Goal: Complete application form: Fill out and submit a form for a specific purpose

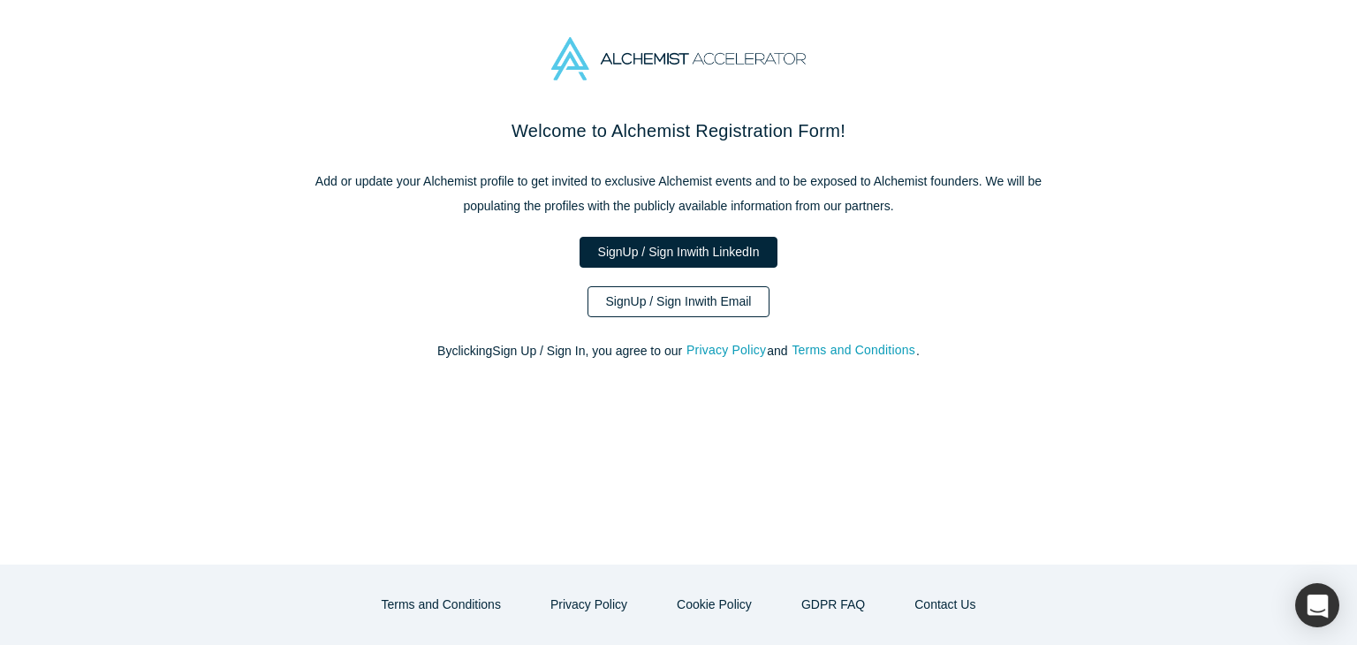
click at [668, 304] on link "Sign Up / Sign In with Email" at bounding box center [678, 301] width 183 height 31
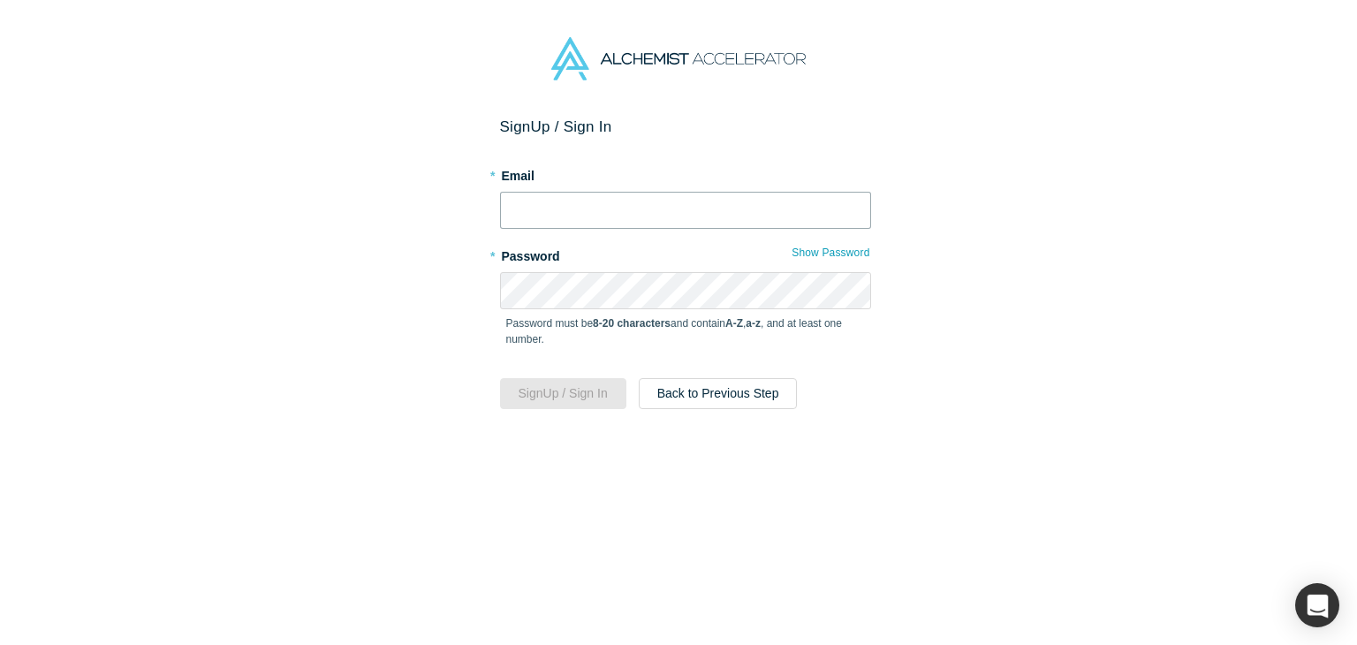
click at [591, 214] on input "text" at bounding box center [685, 210] width 371 height 37
type input "[EMAIL_ADDRESS][DOMAIN_NAME]"
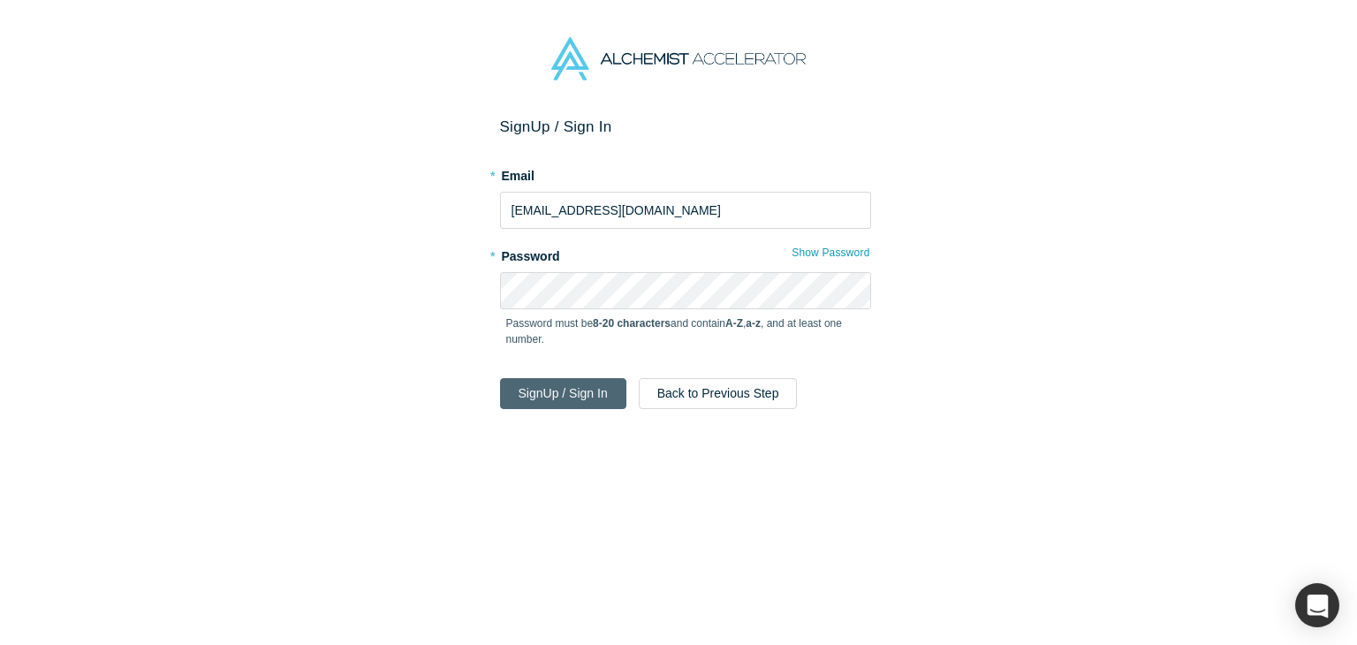
click at [565, 390] on button "Sign Up / Sign In" at bounding box center [563, 393] width 126 height 31
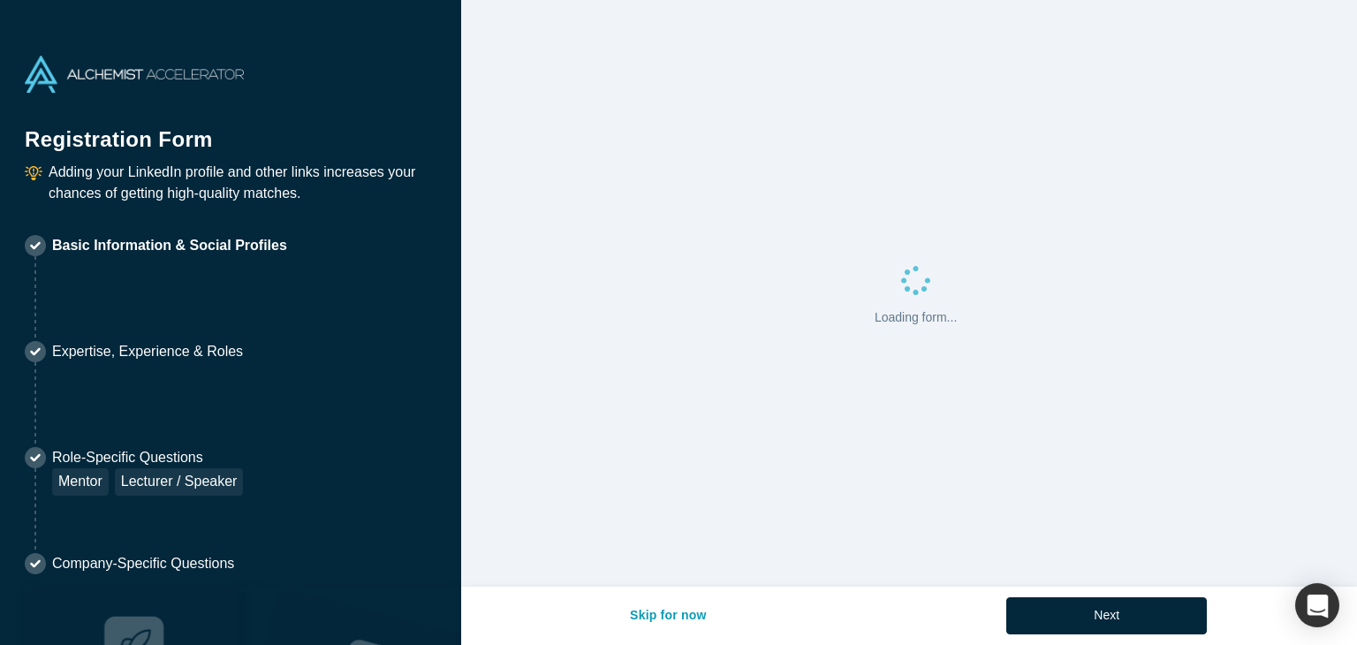
select select "US"
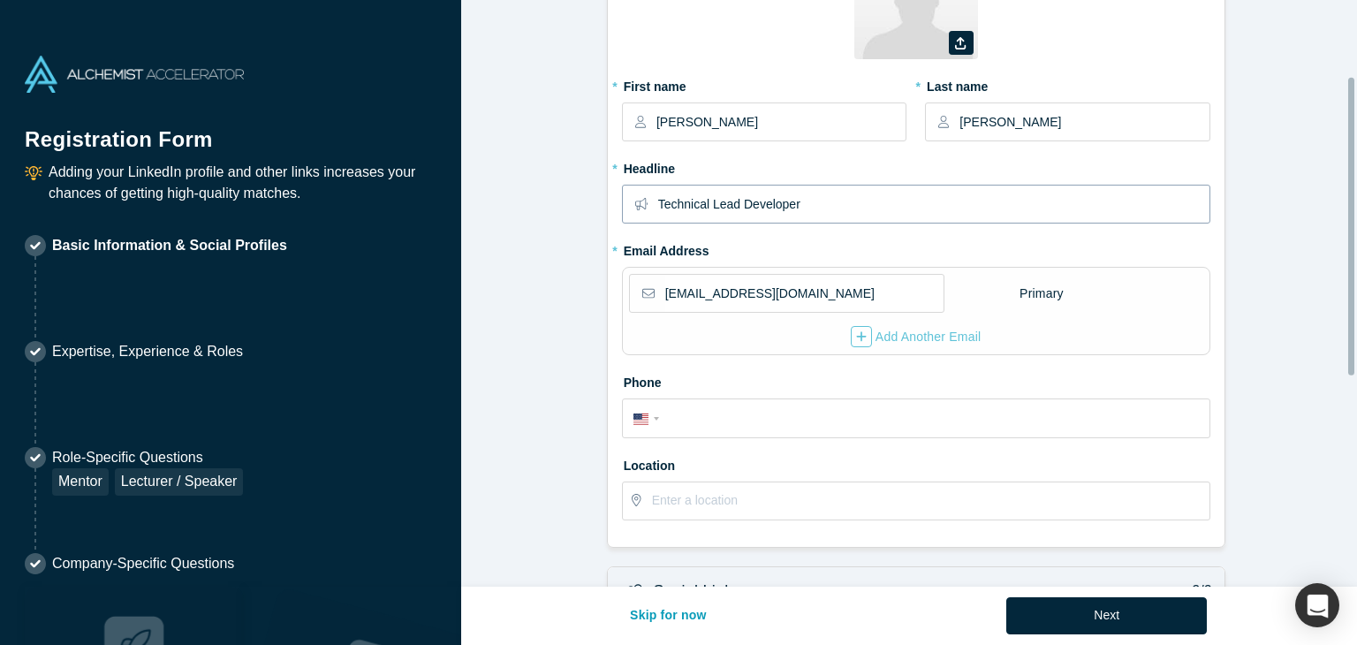
scroll to position [148, 0]
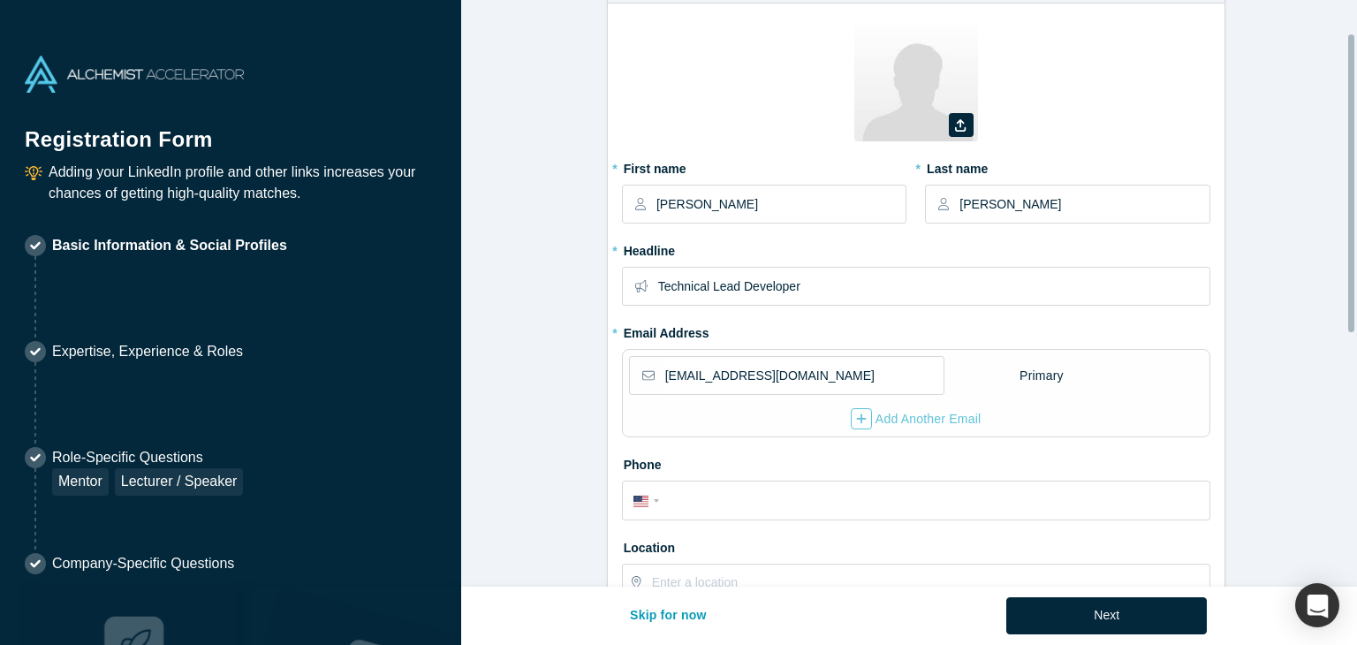
scroll to position [64, 0]
click at [961, 127] on label at bounding box center [961, 127] width 25 height 24
click at [0, 0] on input "file" at bounding box center [0, 0] width 0 height 0
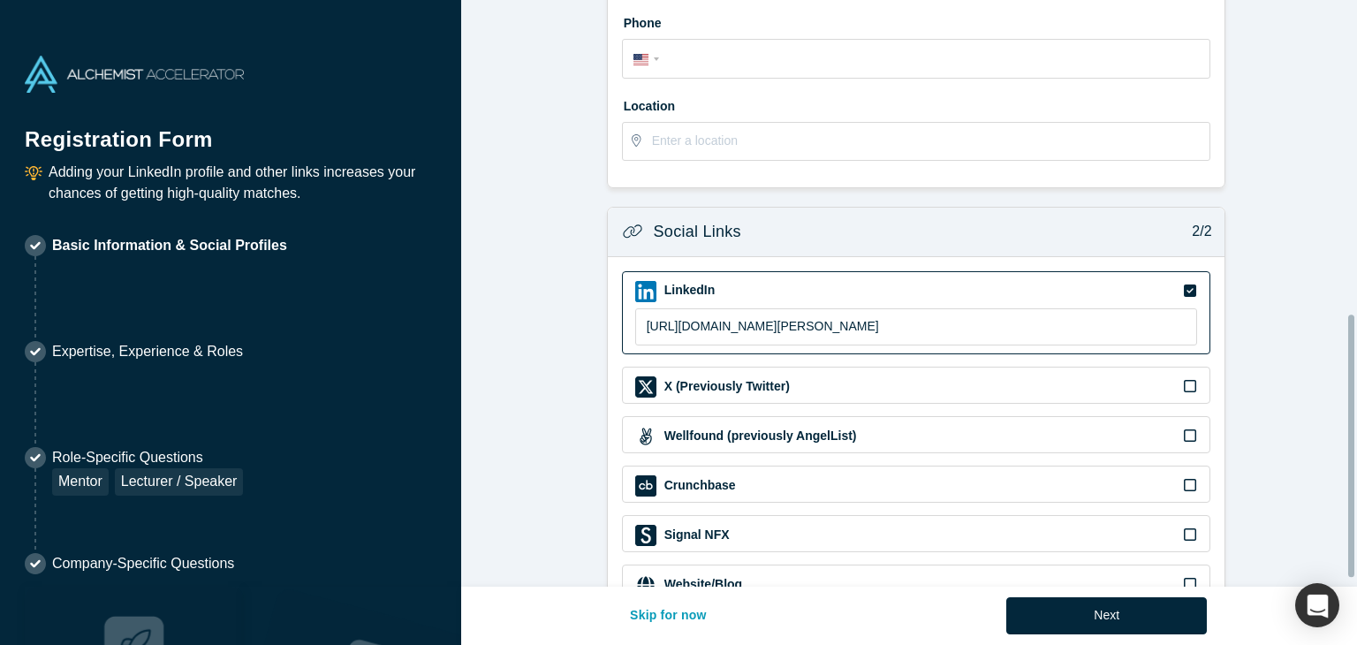
scroll to position [716, 0]
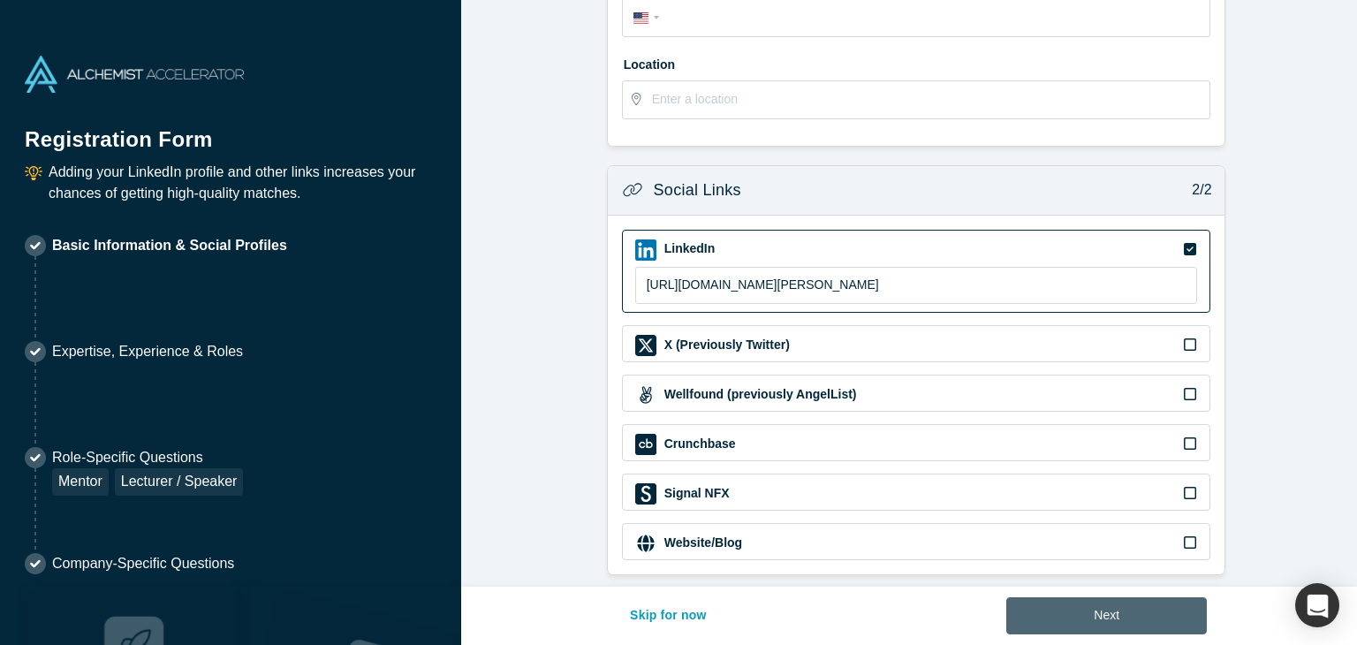
click at [1060, 617] on button "Next" at bounding box center [1106, 615] width 201 height 37
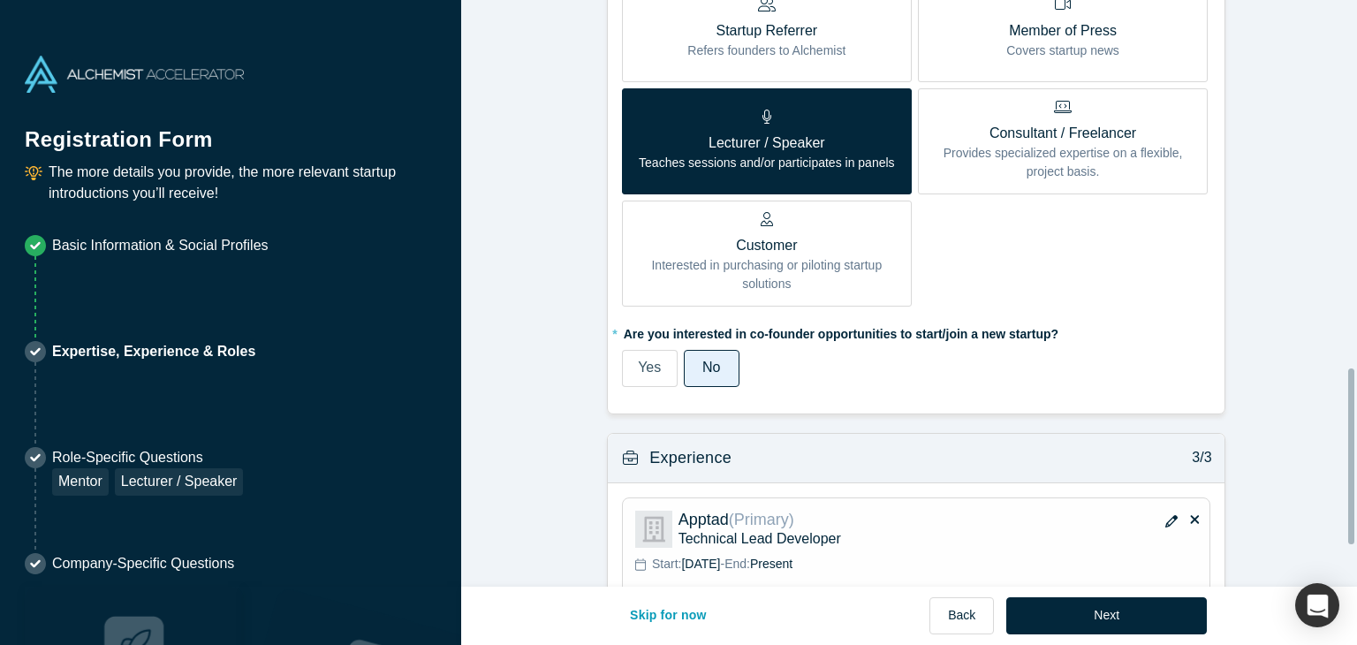
scroll to position [1361, 0]
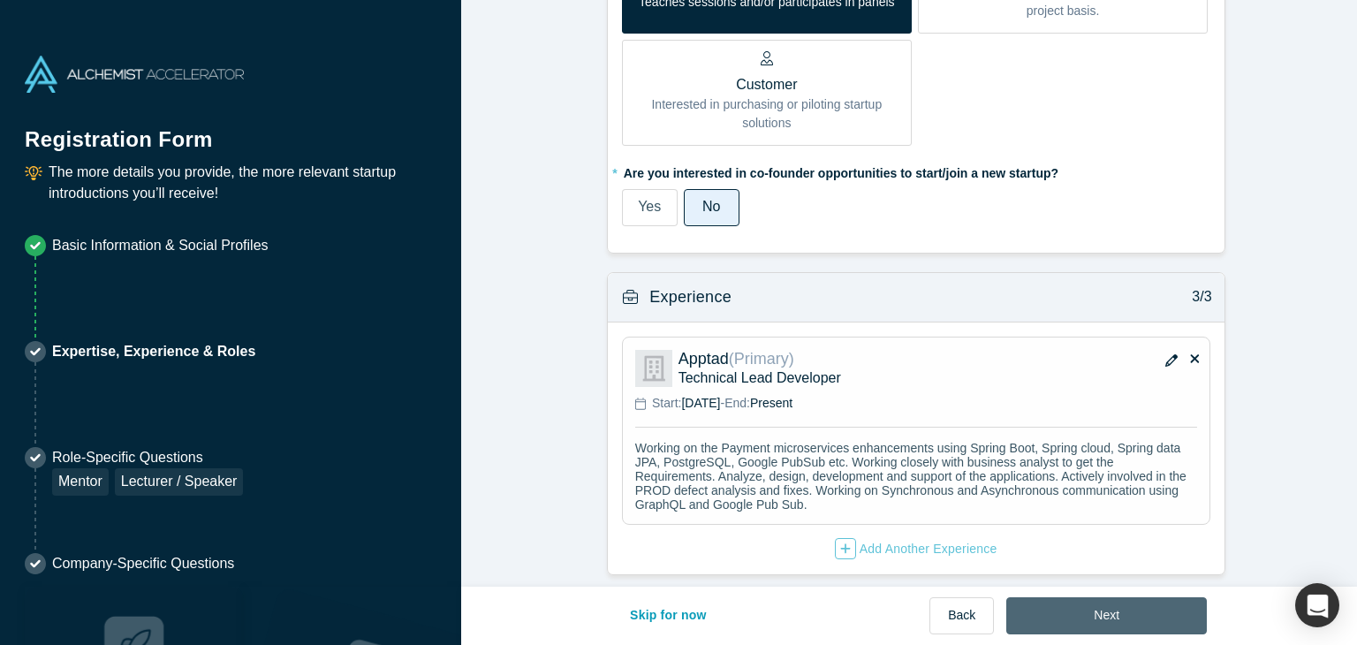
click at [1055, 623] on button "Next" at bounding box center [1106, 615] width 201 height 37
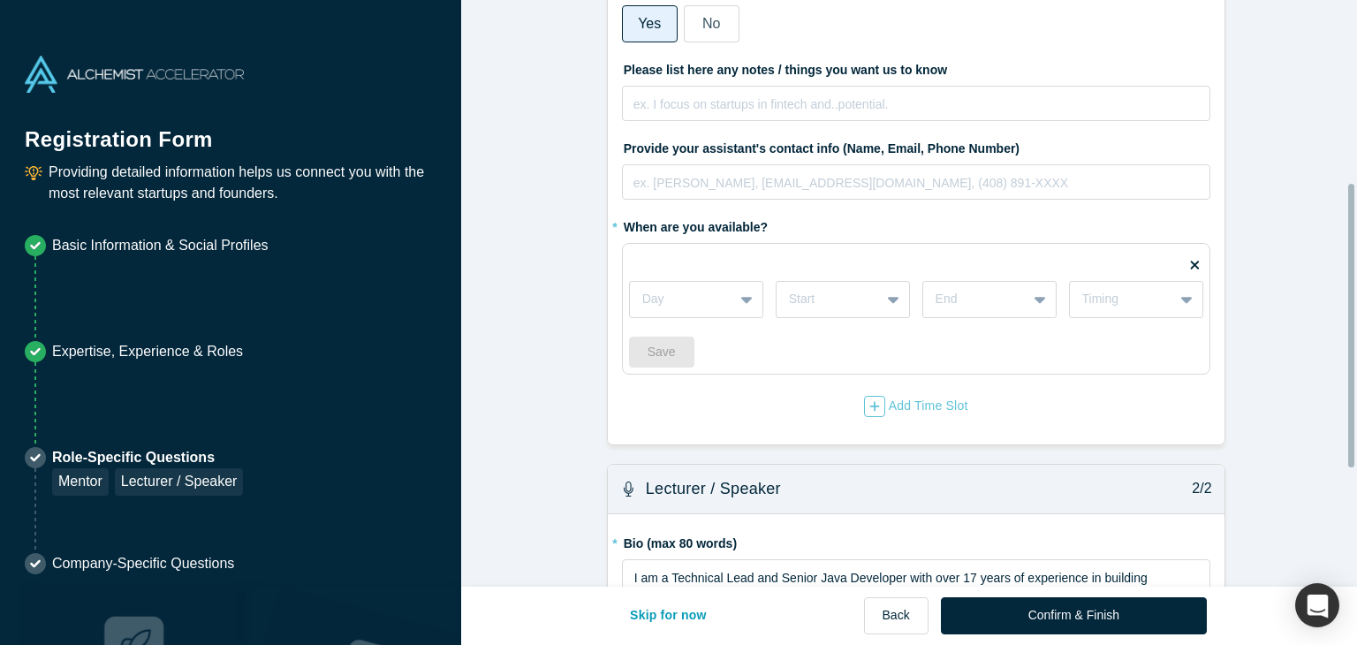
scroll to position [385, 0]
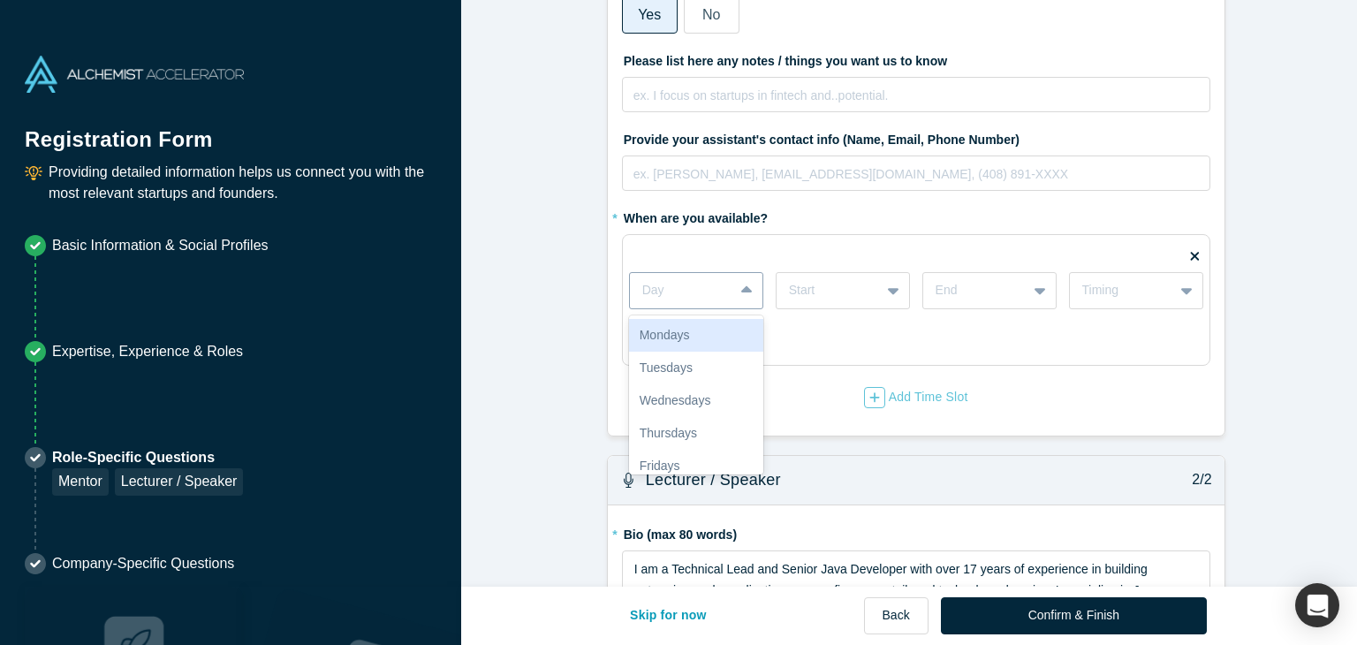
click at [741, 284] on icon at bounding box center [746, 291] width 11 height 18
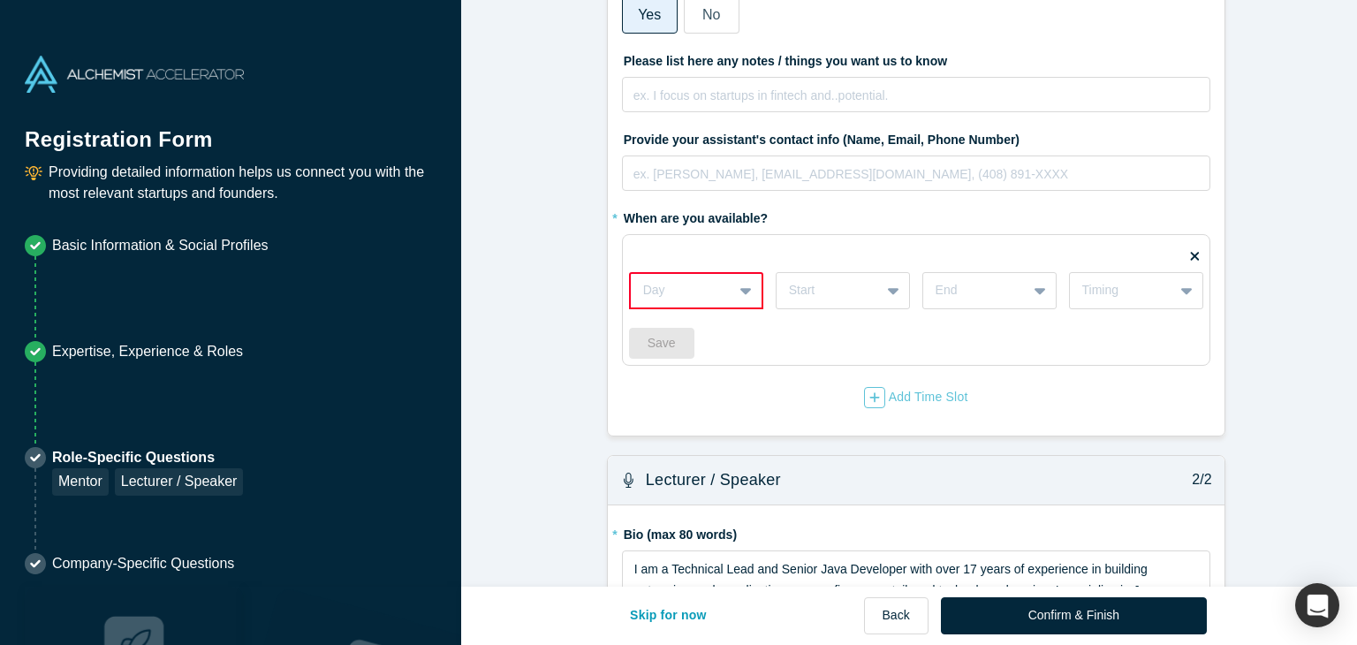
click at [920, 340] on div "Save" at bounding box center [916, 343] width 574 height 31
click at [1191, 252] on icon at bounding box center [1195, 255] width 9 height 13
click at [0, 0] on input "checkbox" at bounding box center [0, 0] width 0 height 0
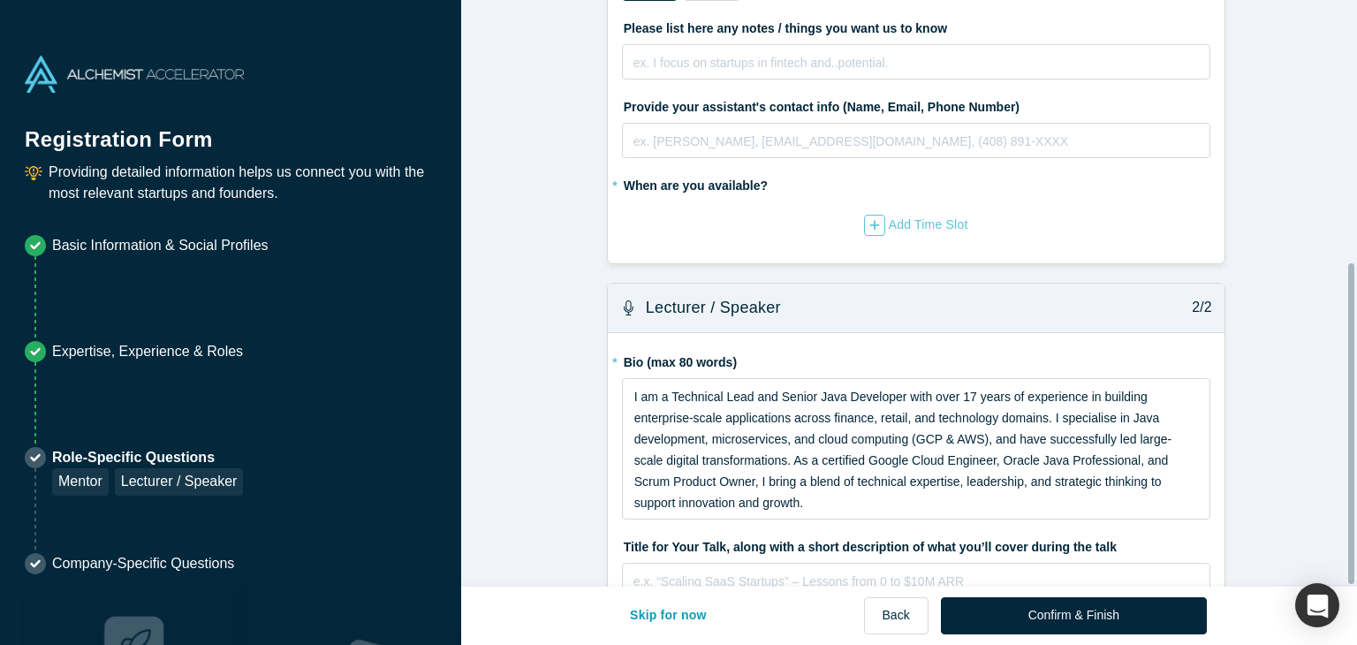
scroll to position [480, 0]
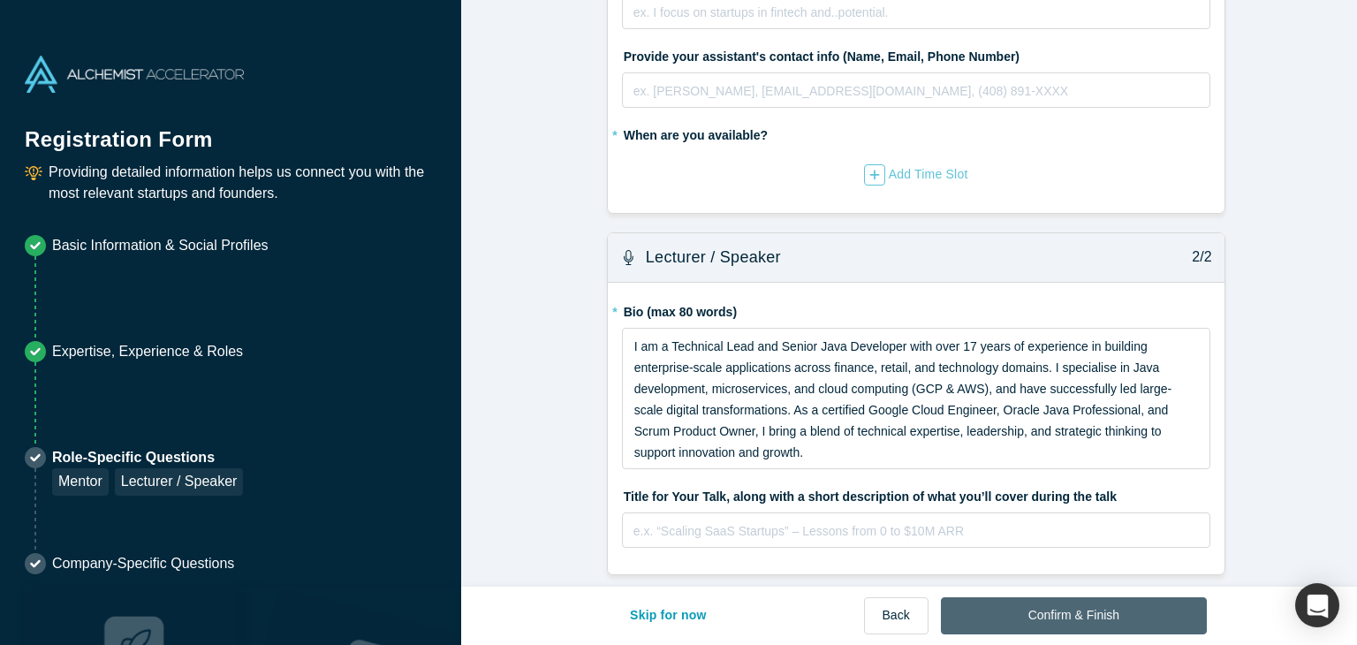
click at [1055, 599] on button "Confirm & Finish" at bounding box center [1074, 615] width 266 height 37
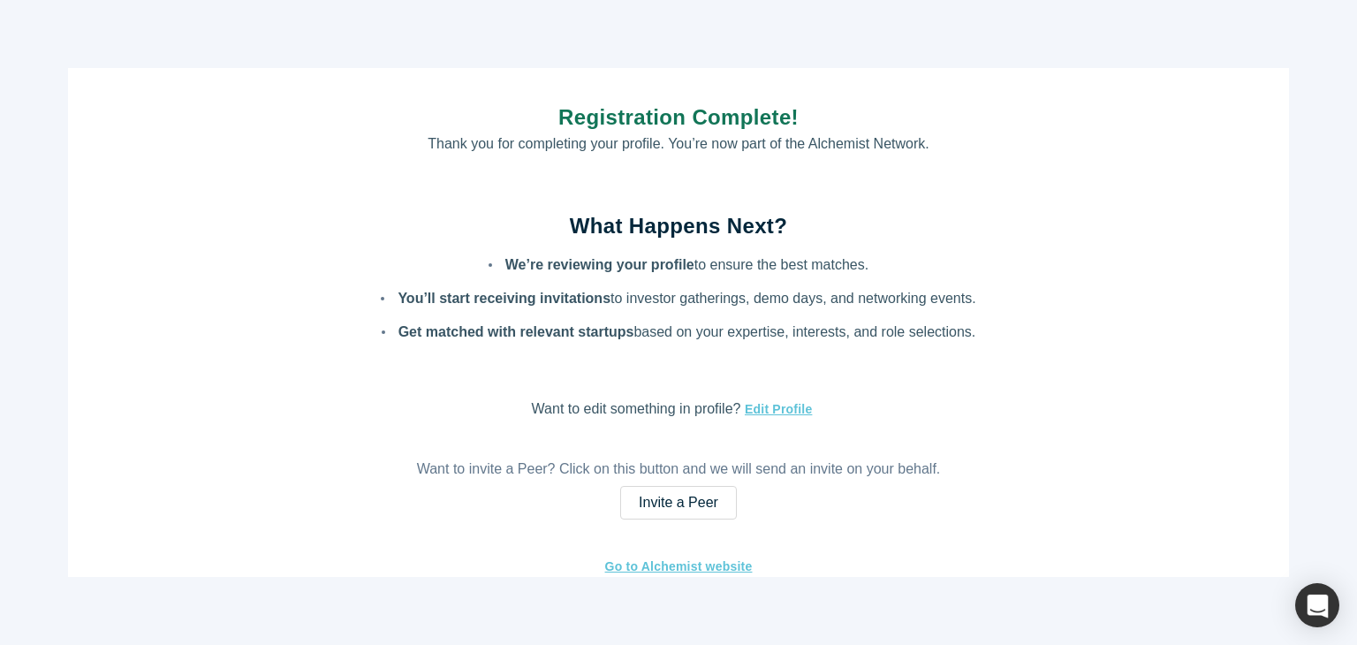
scroll to position [0, 0]
